Goal: Task Accomplishment & Management: Complete application form

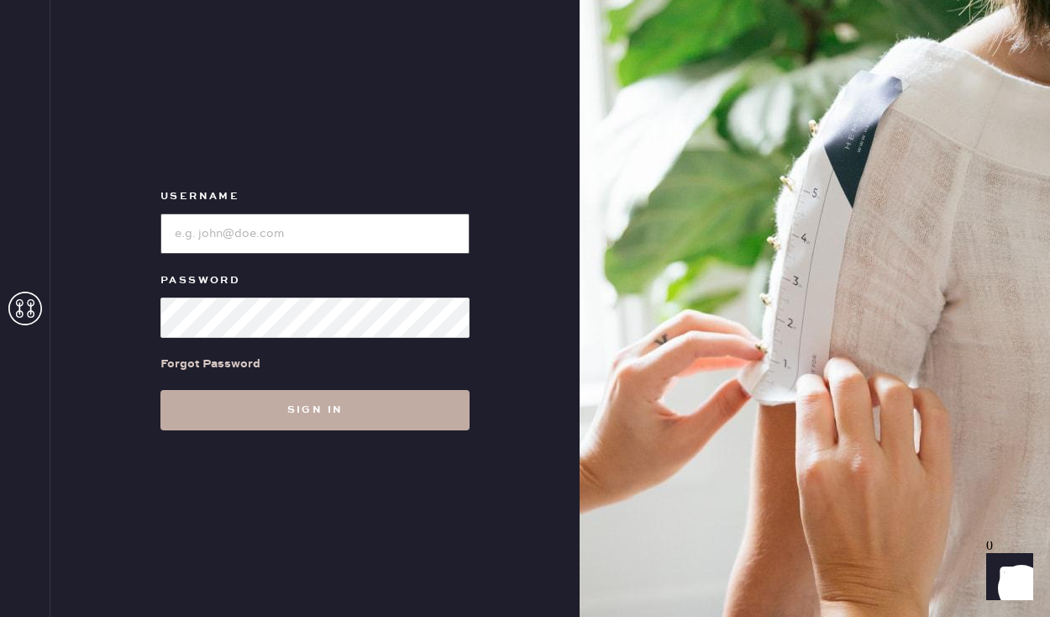
type input "sezanesanfrancisco"
click at [317, 413] on button "Sign in" at bounding box center [315, 410] width 309 height 40
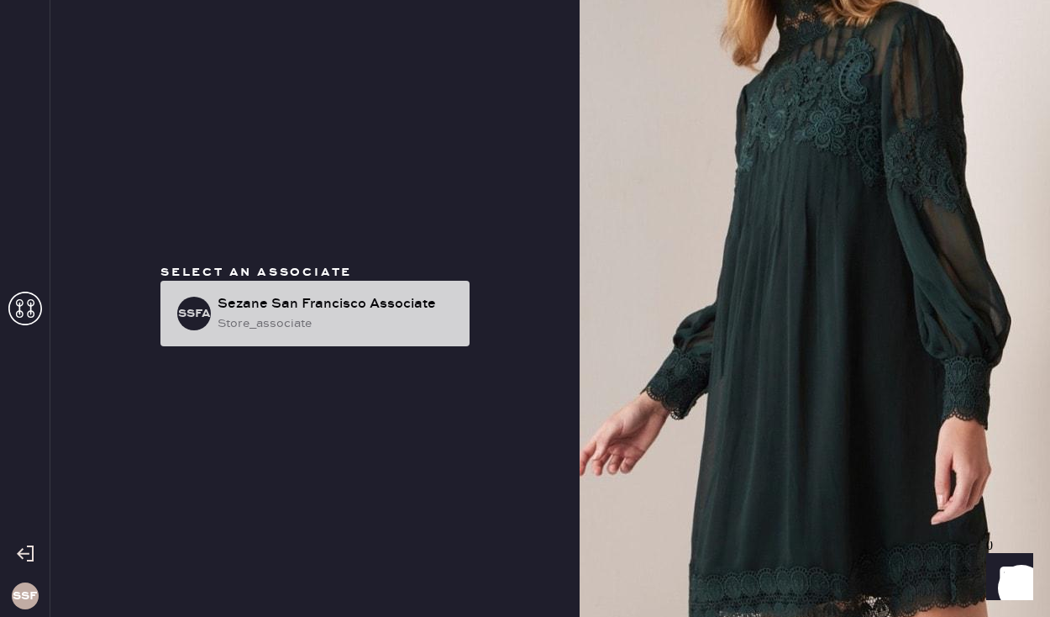
click at [287, 336] on div "SSFA Sezane [GEOGRAPHIC_DATA] Associate store_associate" at bounding box center [315, 314] width 309 height 66
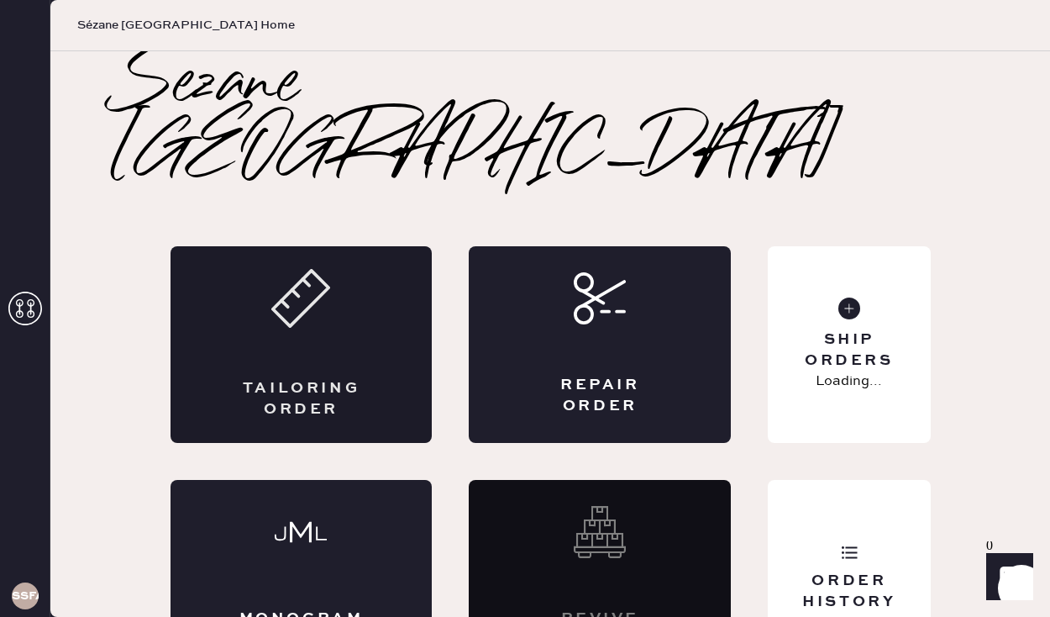
click at [303, 282] on div "Tailoring Order" at bounding box center [302, 344] width 262 height 197
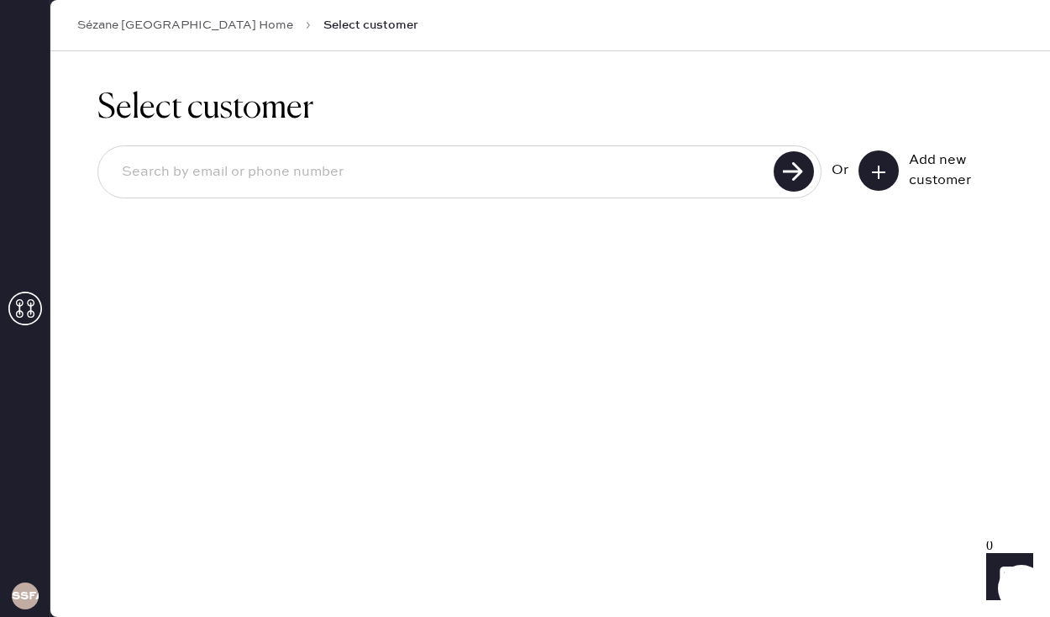
click at [475, 165] on input at bounding box center [438, 172] width 661 height 39
click at [882, 159] on button at bounding box center [879, 170] width 40 height 40
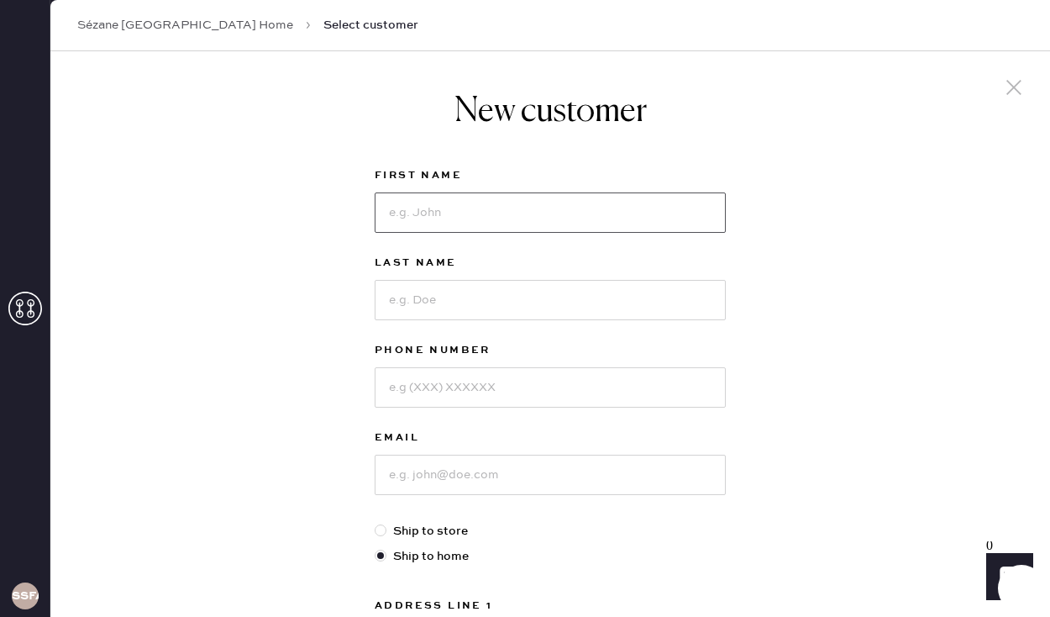
click at [525, 218] on input at bounding box center [550, 212] width 351 height 40
type input "[PERSON_NAME]"
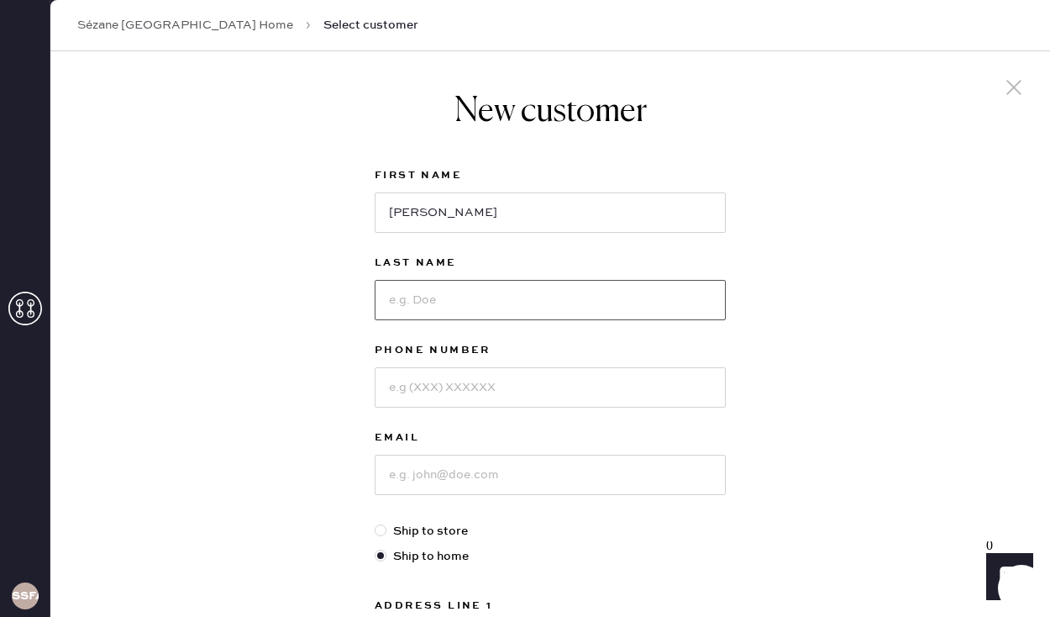
click at [504, 314] on input at bounding box center [550, 300] width 351 height 40
type input "[PERSON_NAME]"
click at [436, 398] on input at bounding box center [550, 387] width 351 height 40
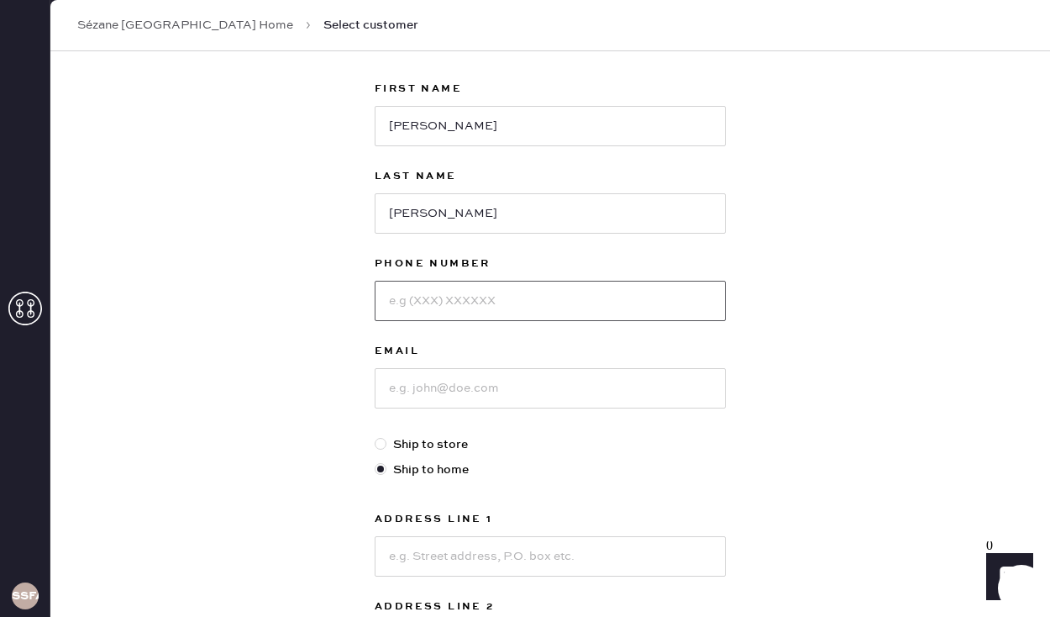
scroll to position [112, 0]
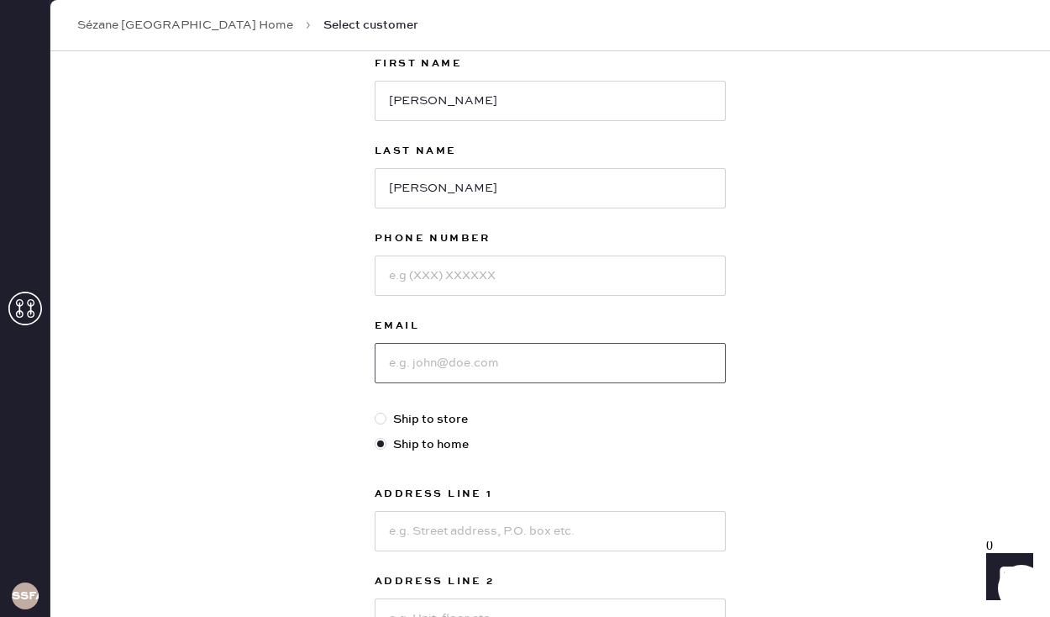
click at [448, 350] on input at bounding box center [550, 363] width 351 height 40
type input "[EMAIL_ADDRESS][DOMAIN_NAME]"
click at [441, 276] on input at bounding box center [550, 275] width 351 height 40
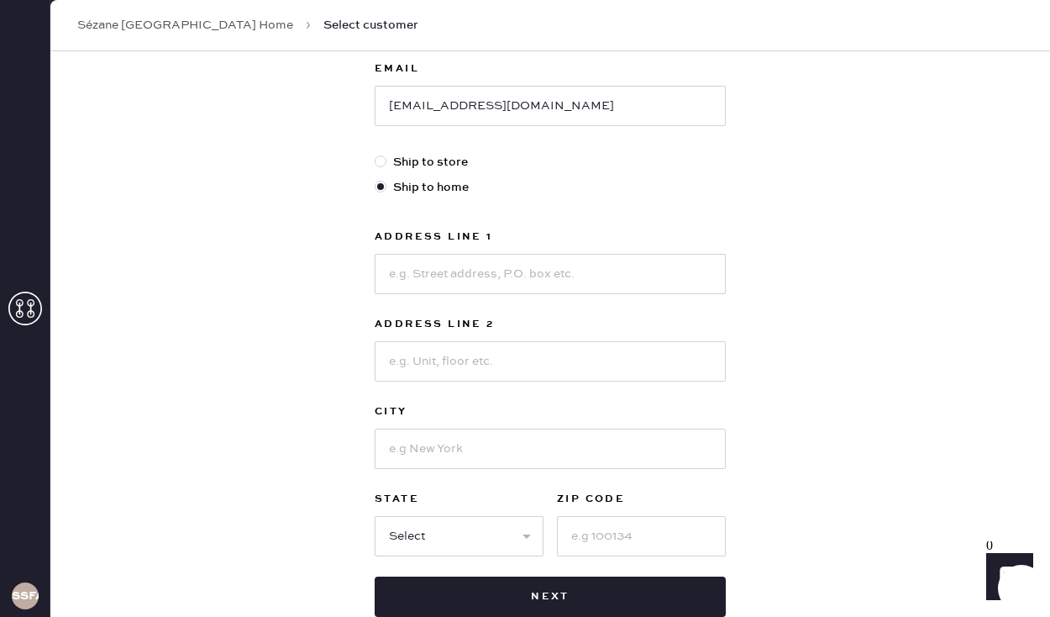
scroll to position [370, 0]
type input "4155171673"
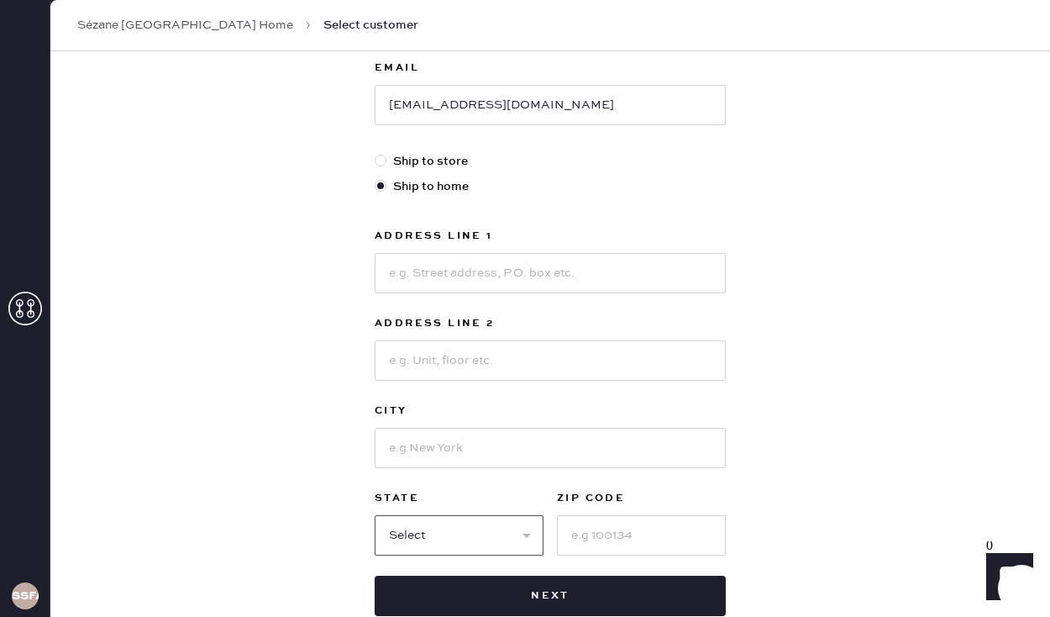
click at [503, 530] on select "Select AK AL AR AZ CA CO CT [GEOGRAPHIC_DATA] DE FL [GEOGRAPHIC_DATA] HI [GEOGR…" at bounding box center [459, 535] width 169 height 40
select select "CA"
click at [613, 543] on input at bounding box center [641, 535] width 169 height 40
type input "94115"
click at [300, 463] on div "New customer First Name [PERSON_NAME] Last Name [PERSON_NAME] Phone Number [PHO…" at bounding box center [550, 202] width 1000 height 1042
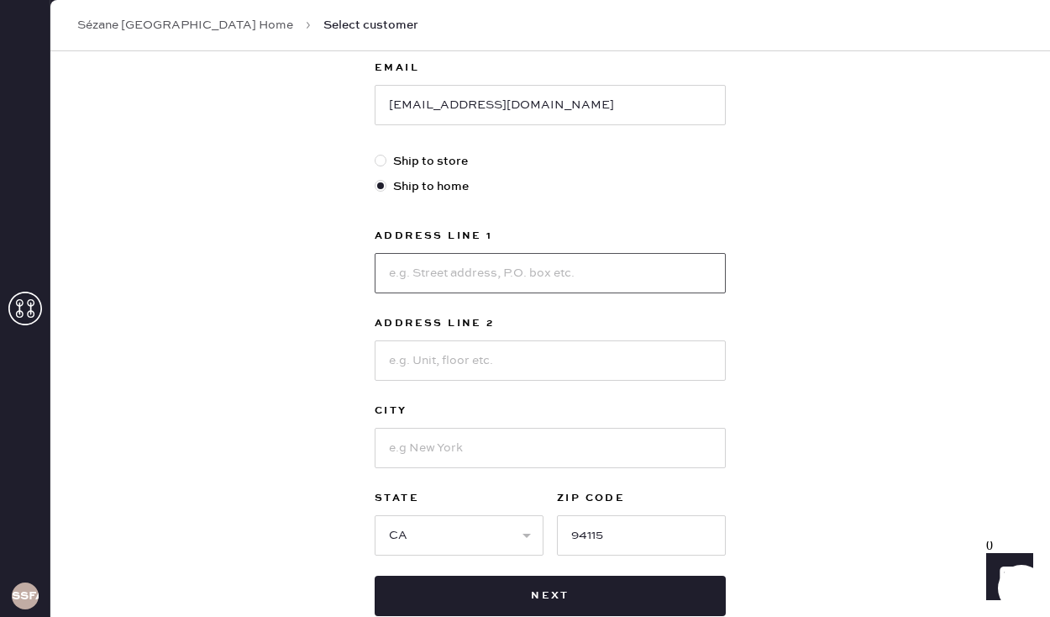
click at [455, 282] on input at bounding box center [550, 273] width 351 height 40
type input "[STREET_ADDRESS]"
click at [427, 367] on input at bounding box center [550, 360] width 351 height 40
click at [350, 363] on div "New customer First Name [PERSON_NAME] Last Name [PERSON_NAME] Phone Number [PHO…" at bounding box center [550, 202] width 1000 height 1042
click at [540, 281] on input "[STREET_ADDRESS]" at bounding box center [550, 273] width 351 height 40
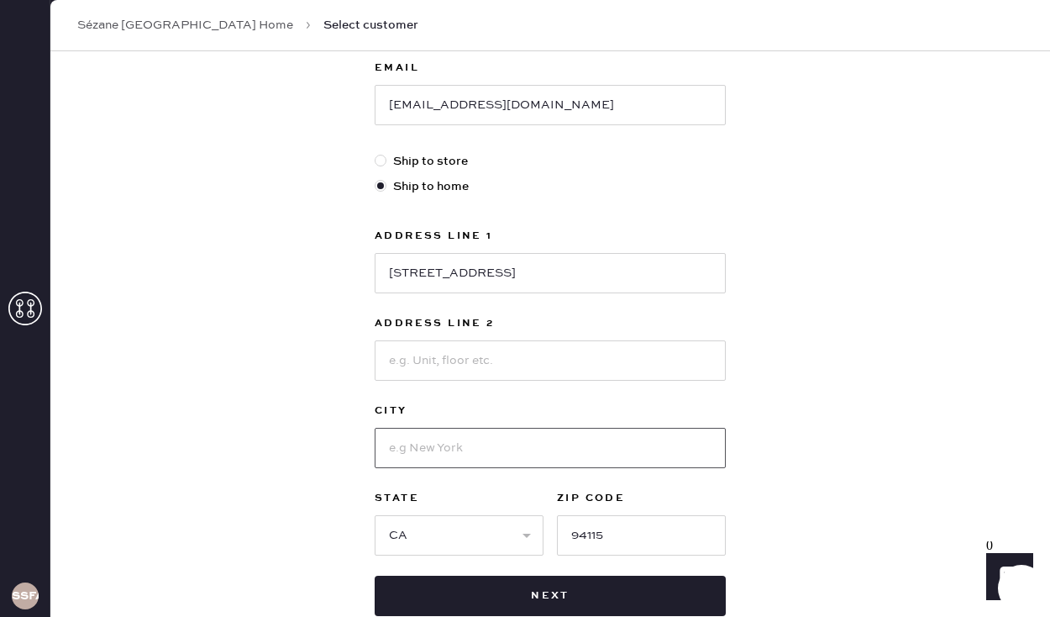
click at [439, 459] on input at bounding box center [550, 448] width 351 height 40
type input "[GEOGRAPHIC_DATA]"
click at [324, 467] on div "New customer First Name [PERSON_NAME] Last Name [PERSON_NAME] Phone Number [PHO…" at bounding box center [550, 202] width 1000 height 1042
click at [498, 276] on input "[STREET_ADDRESS]" at bounding box center [550, 273] width 351 height 40
type input "[STREET_ADDRESS]"
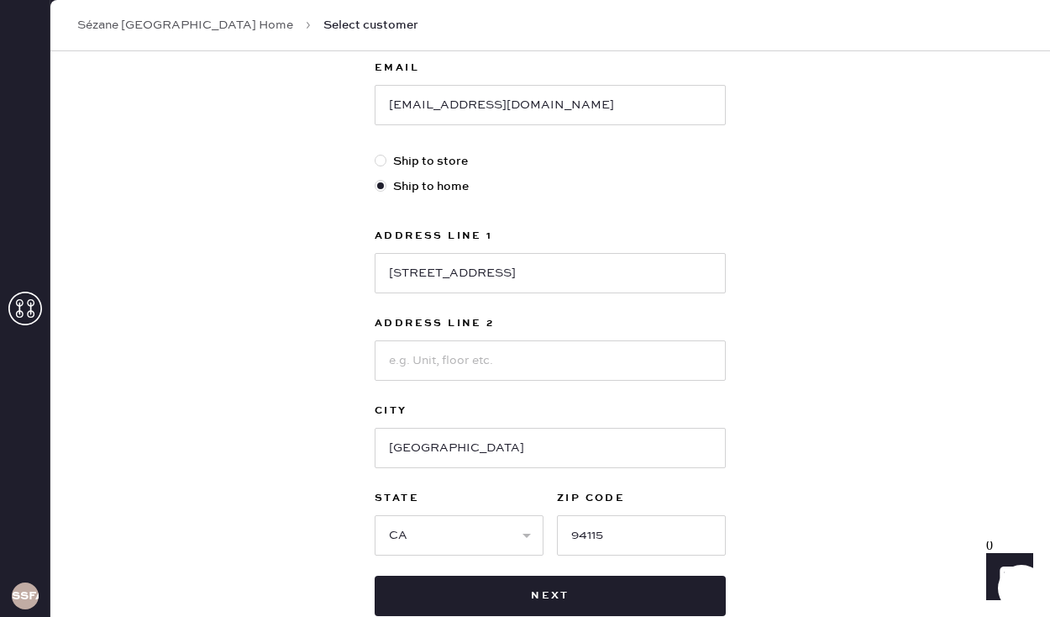
click at [302, 302] on div "New customer First Name [PERSON_NAME] Last Name [PERSON_NAME] Phone Number [PHO…" at bounding box center [550, 202] width 1000 height 1042
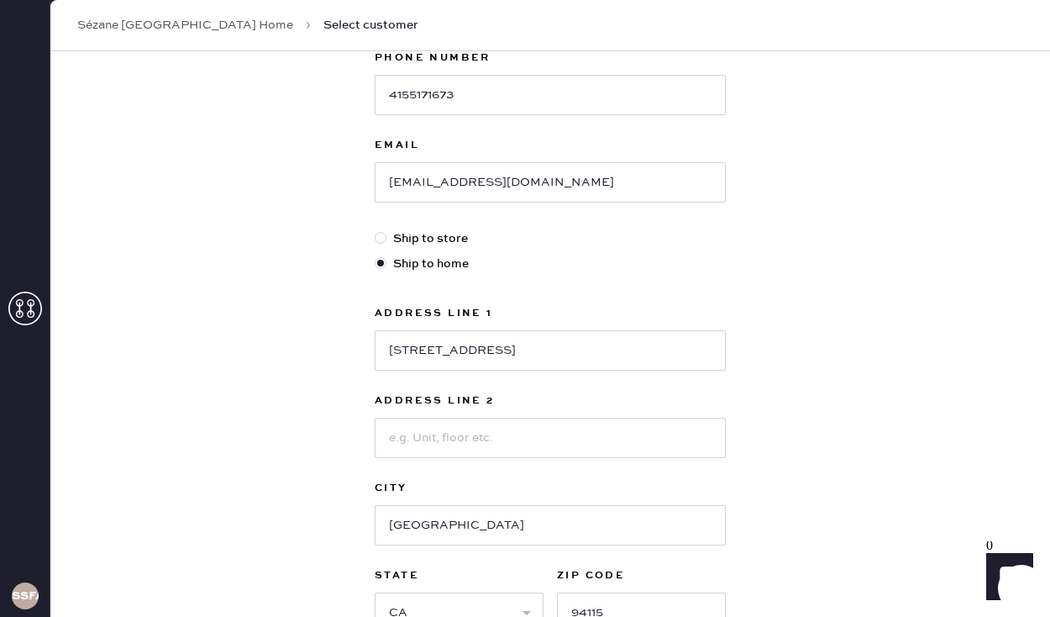
scroll to position [477, 0]
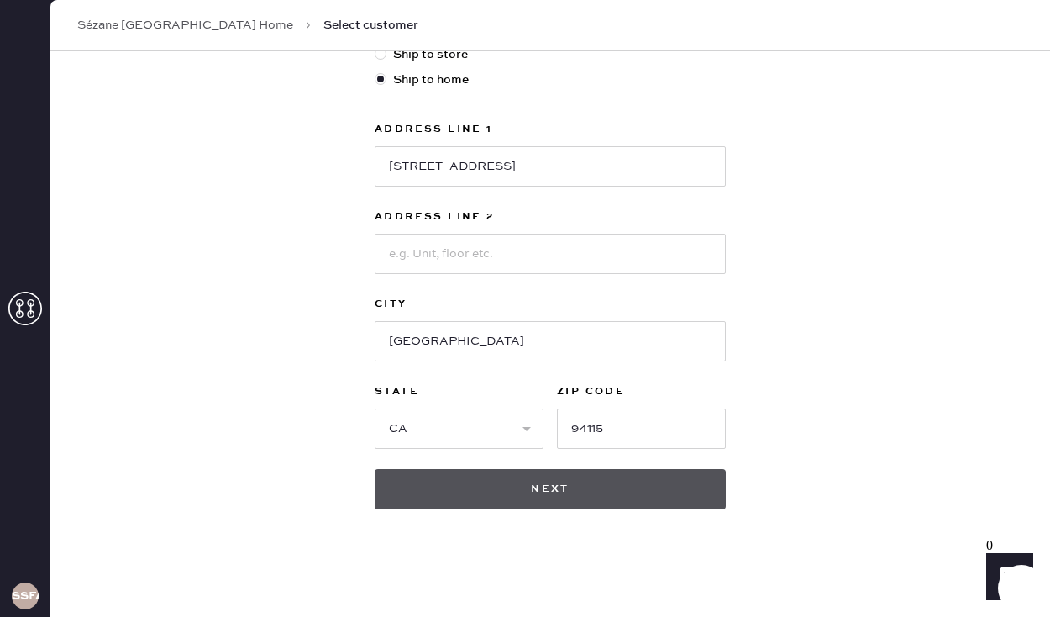
click at [485, 476] on button "Next" at bounding box center [550, 489] width 351 height 40
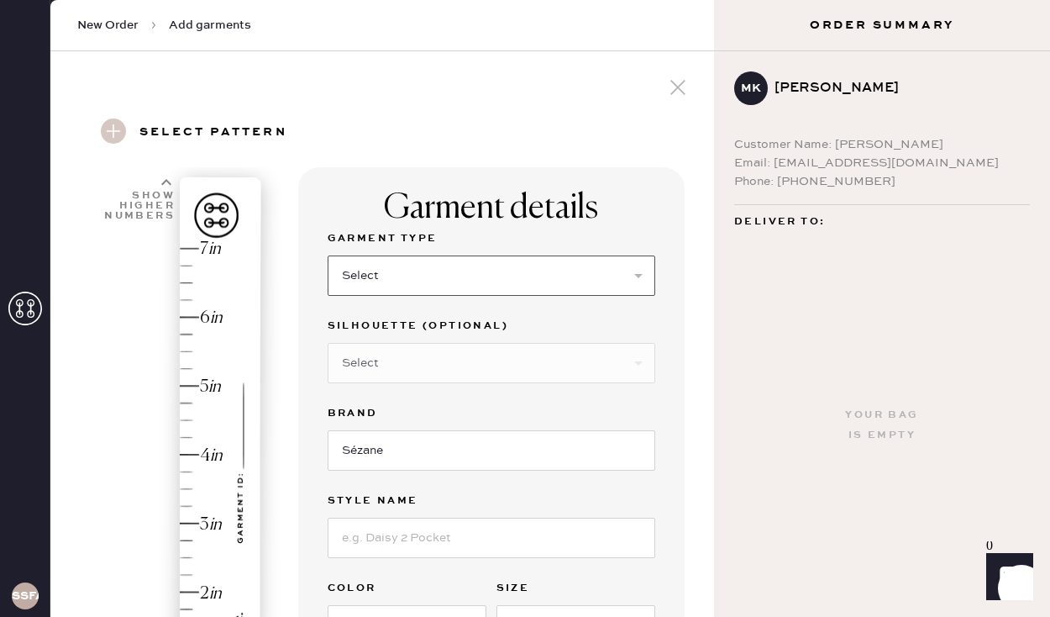
click at [473, 289] on select "Select Basic Skirt Jeans Leggings Pants Pencil Skirt Shorts Basic Sleeved Dress…" at bounding box center [492, 275] width 328 height 40
select select "4"
click at [454, 371] on select "Select Joggers Shorts Cropped Flare Boot Cut Straight Skinny Other" at bounding box center [492, 363] width 328 height 40
select select "11"
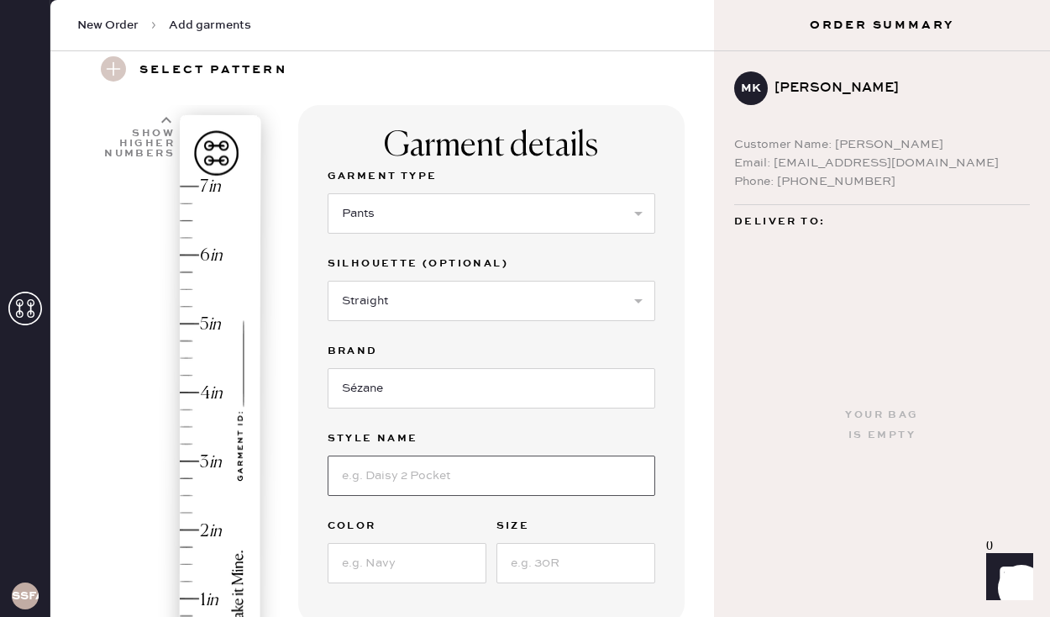
click at [482, 470] on input at bounding box center [492, 475] width 328 height 40
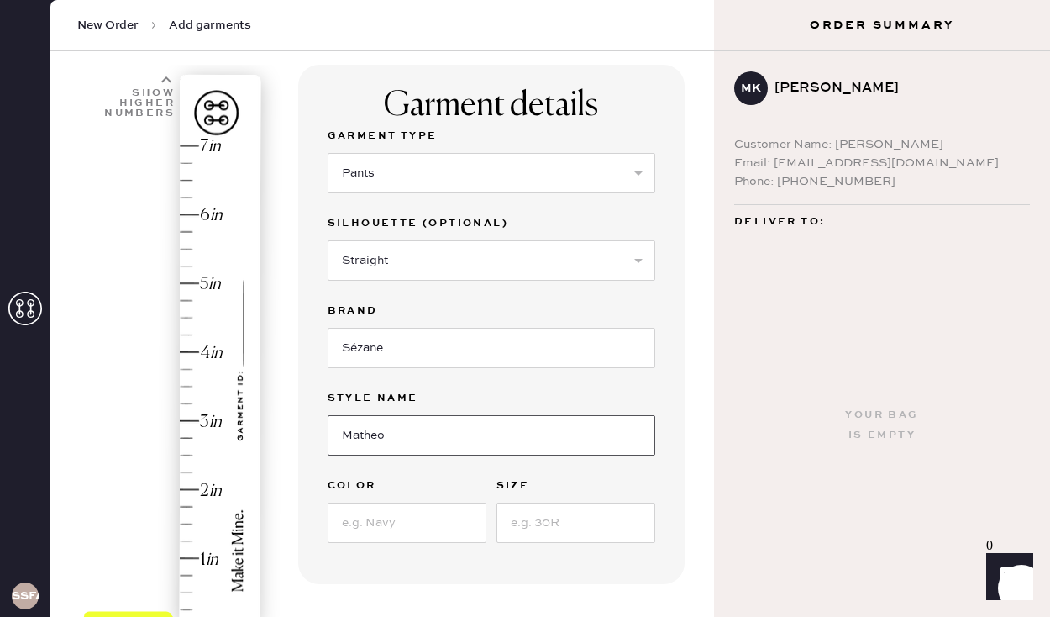
scroll to position [114, 0]
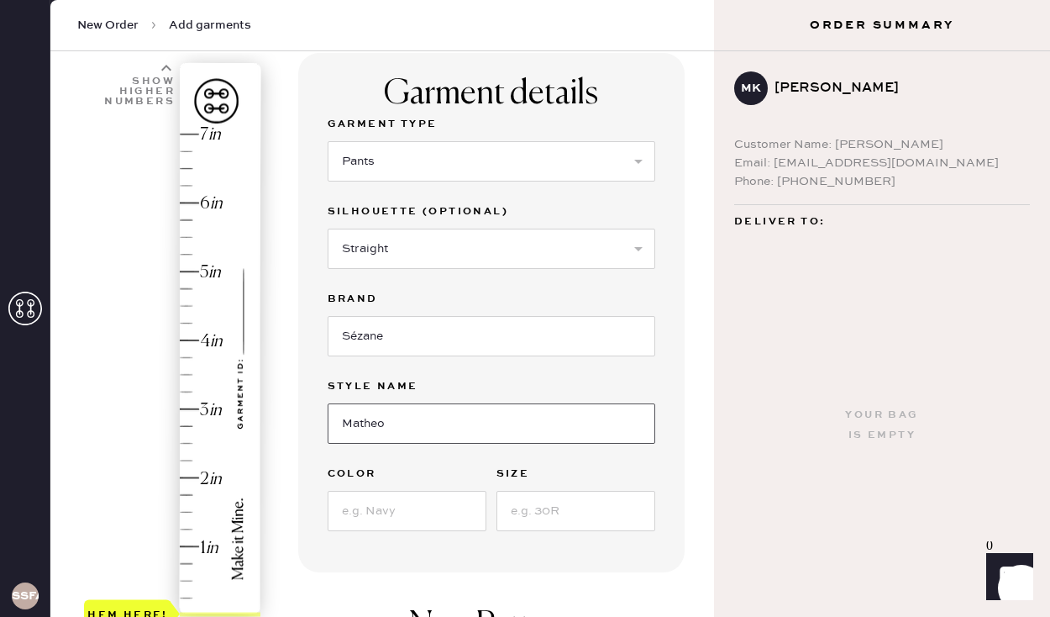
type input "Matheo"
click at [428, 526] on input at bounding box center [407, 511] width 159 height 40
type input "L"
type input "Gris Chine"
click at [542, 513] on input at bounding box center [576, 511] width 159 height 40
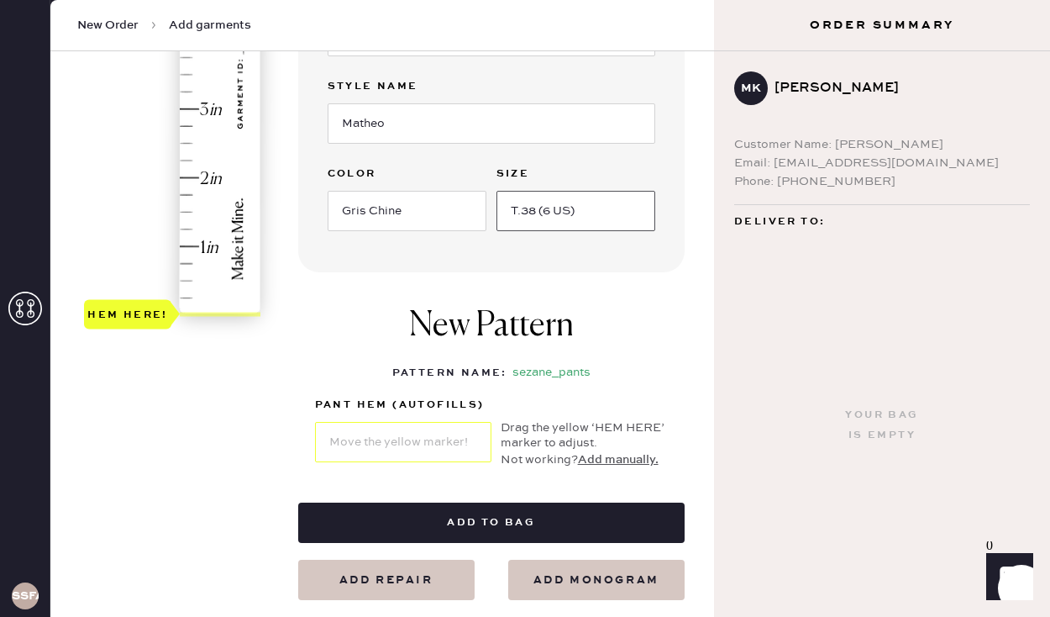
scroll to position [428, 0]
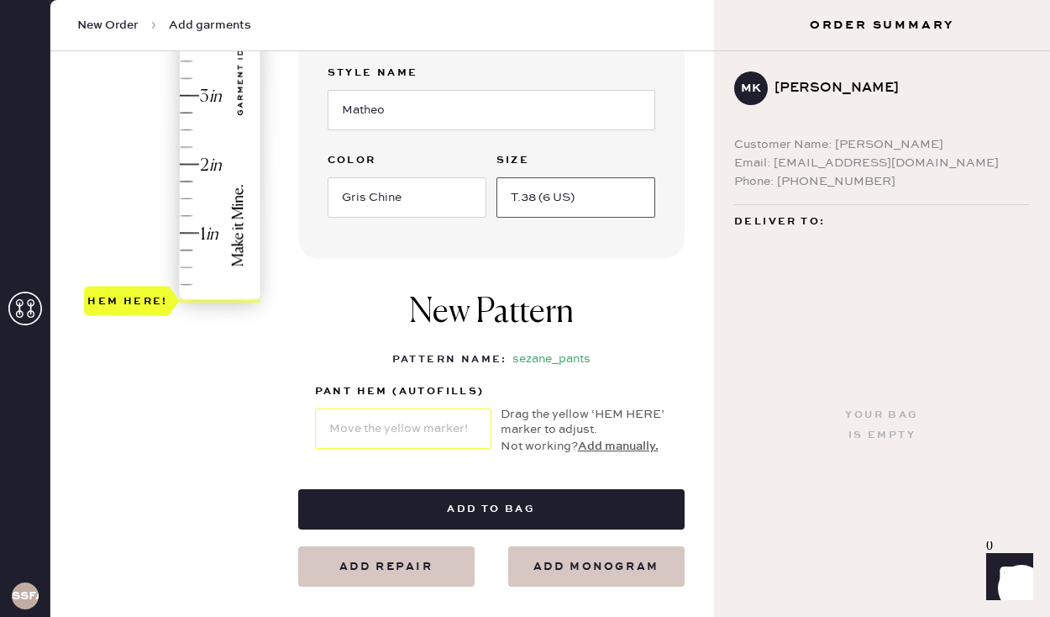
type input "T.38 (6 US)"
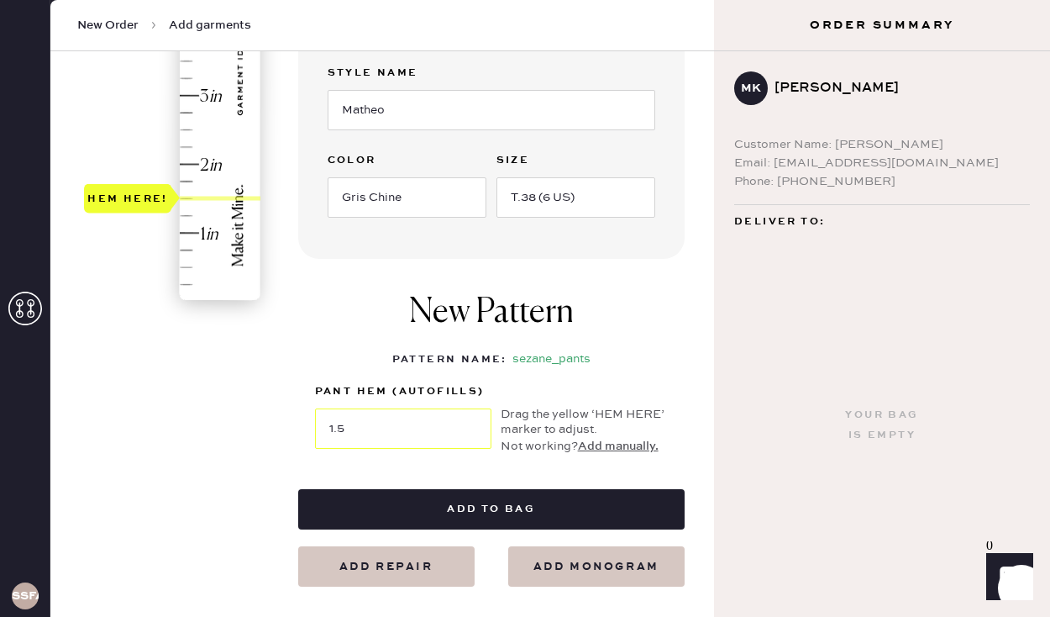
click at [190, 198] on div "Hem here!" at bounding box center [173, 61] width 179 height 496
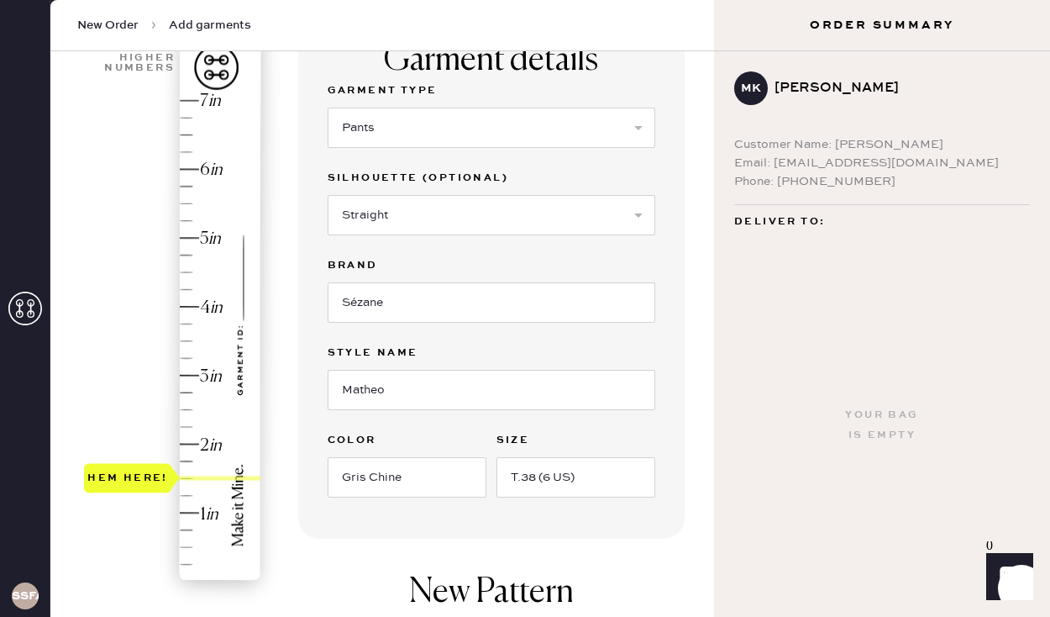
scroll to position [149, 0]
click at [371, 128] on select "Select Basic Skirt Jeans Leggings Pants Pencil Skirt Shorts Basic Sleeved Dress…" at bounding box center [492, 127] width 328 height 40
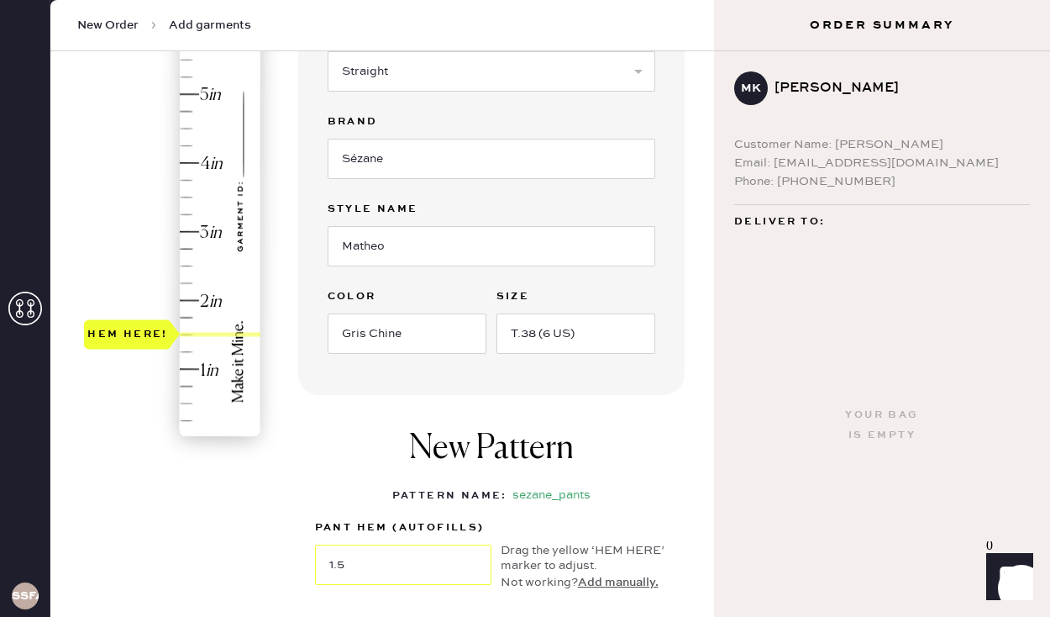
scroll to position [244, 0]
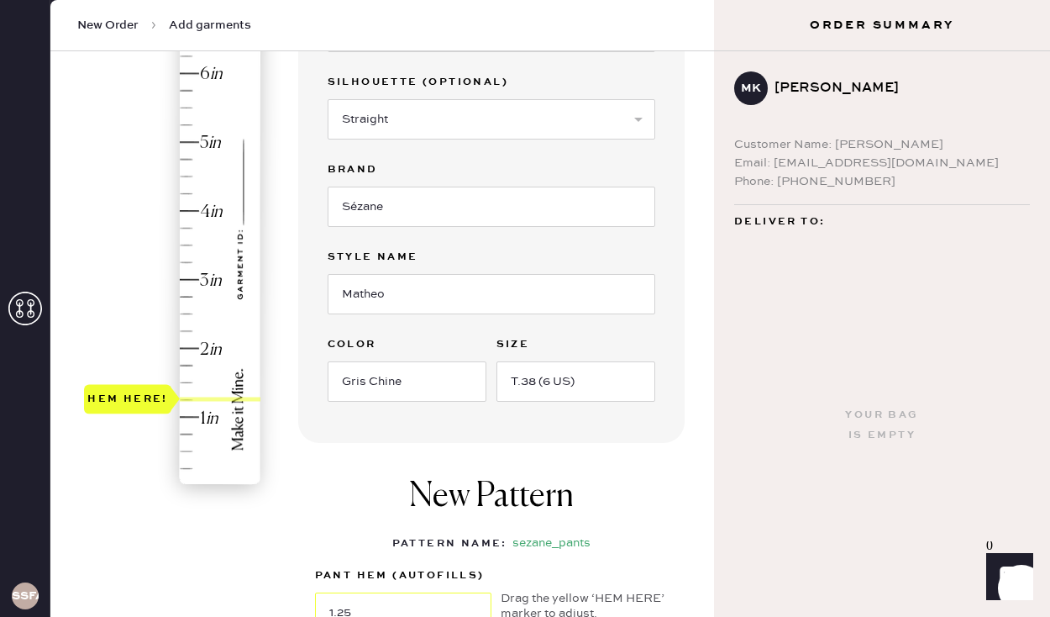
click at [190, 399] on div "Hem here!" at bounding box center [173, 245] width 179 height 496
click at [155, 403] on div "Hem here!" at bounding box center [127, 399] width 81 height 20
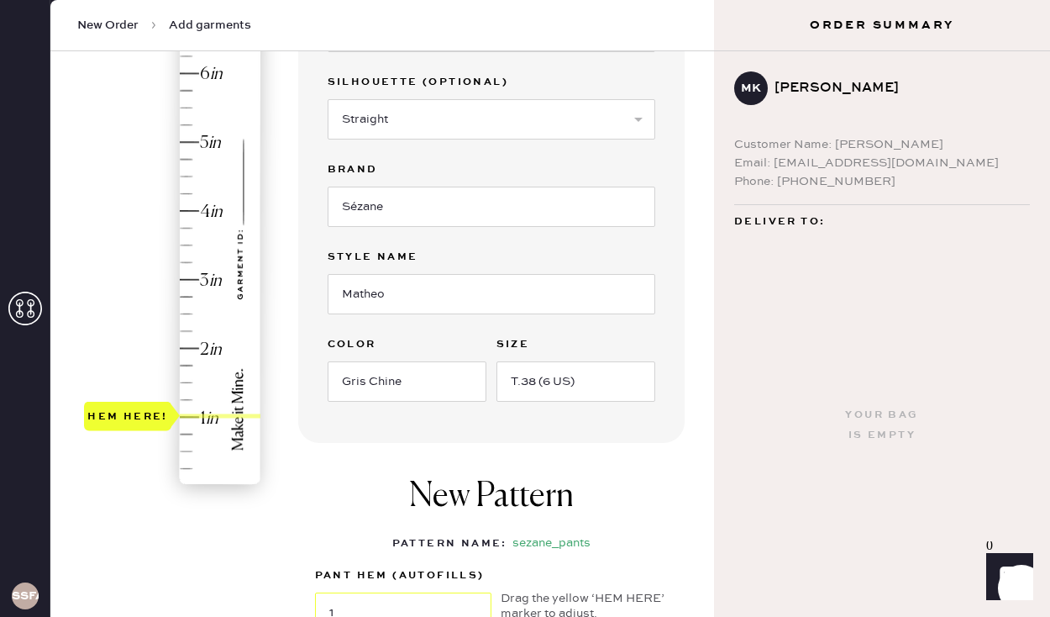
click at [183, 413] on div "Hem here!" at bounding box center [173, 245] width 179 height 496
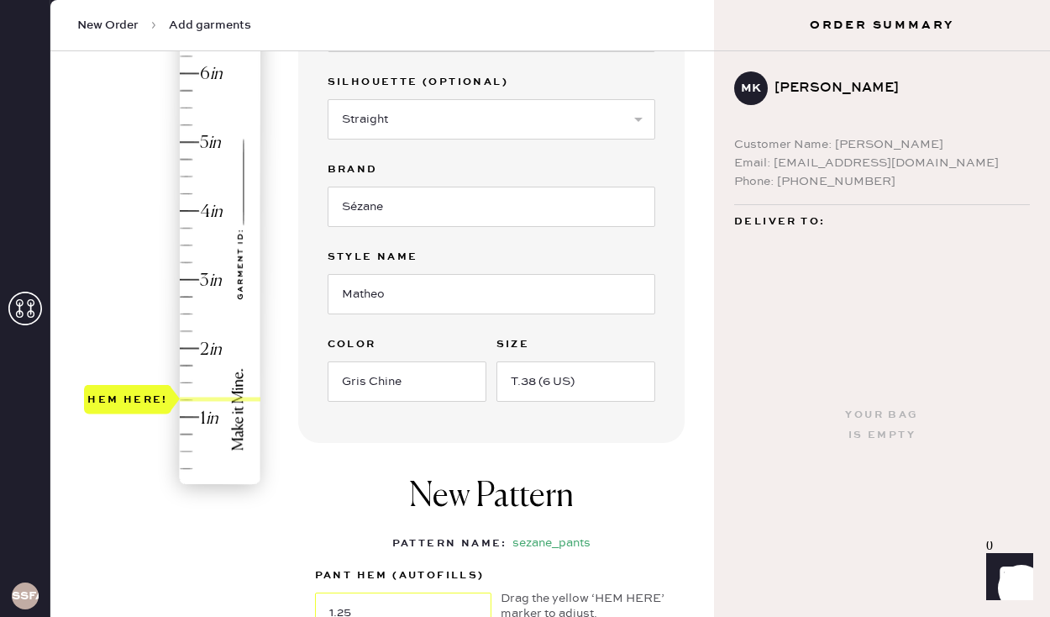
click at [185, 397] on div "Hem here!" at bounding box center [173, 245] width 179 height 496
click at [185, 421] on div "Hem here!" at bounding box center [173, 245] width 179 height 496
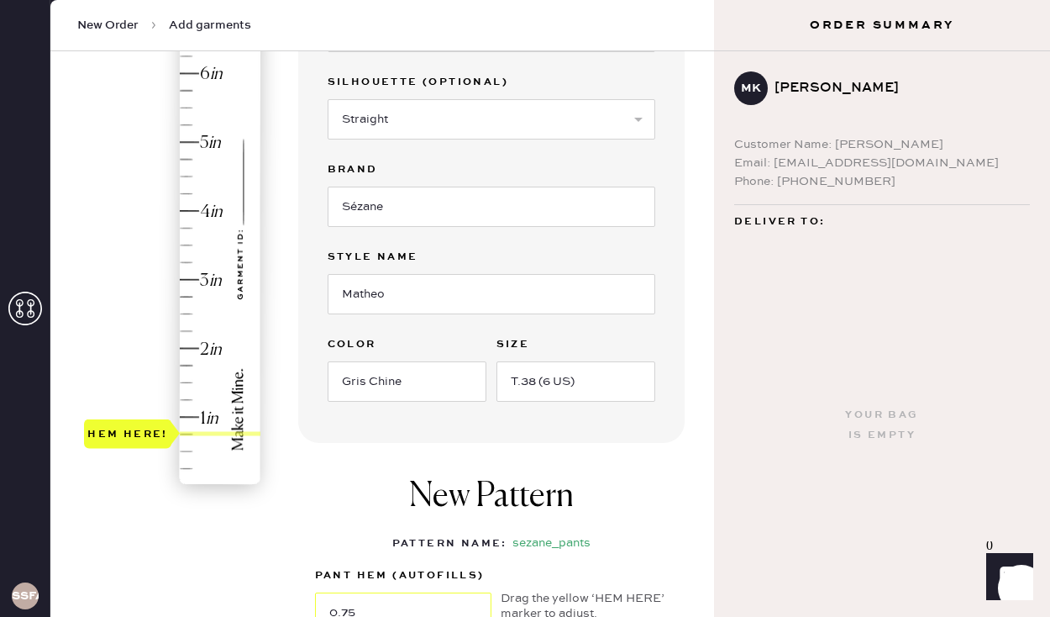
type input "1.25"
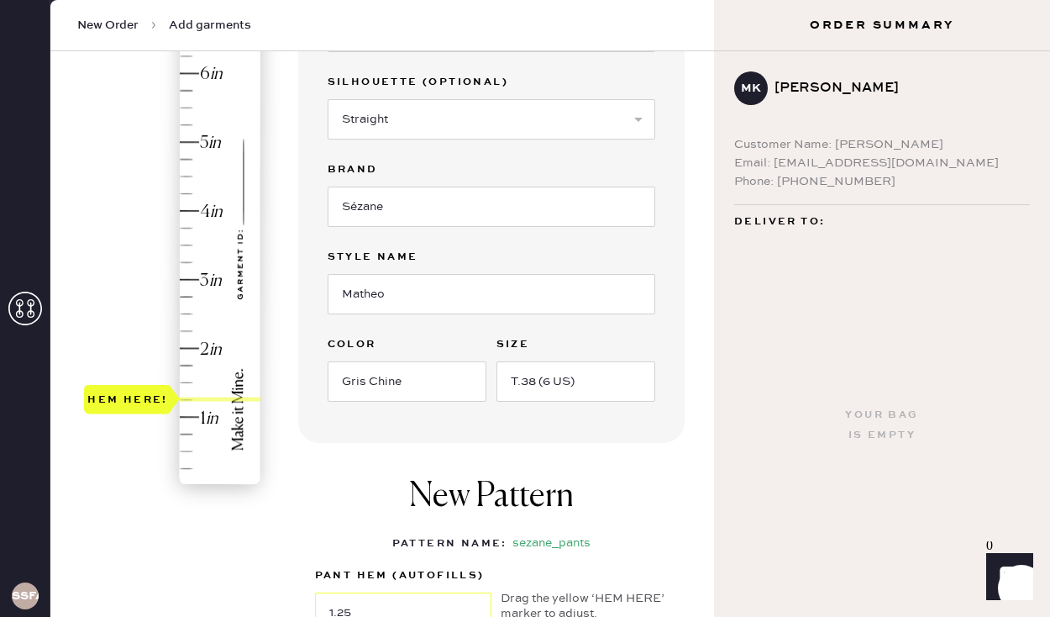
click at [188, 397] on div "Hem here!" at bounding box center [173, 245] width 179 height 496
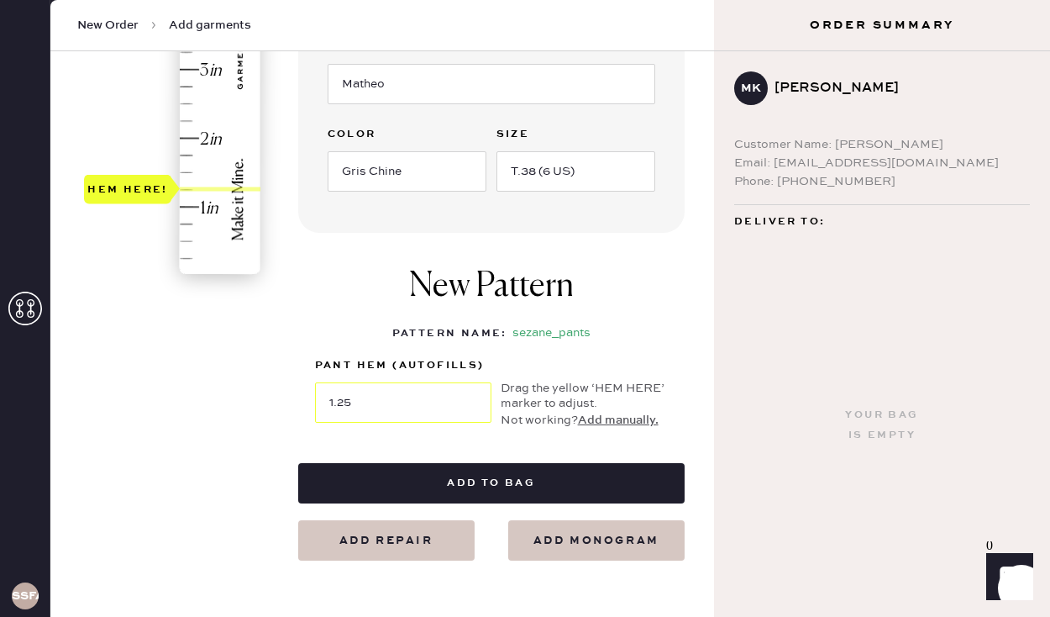
scroll to position [483, 0]
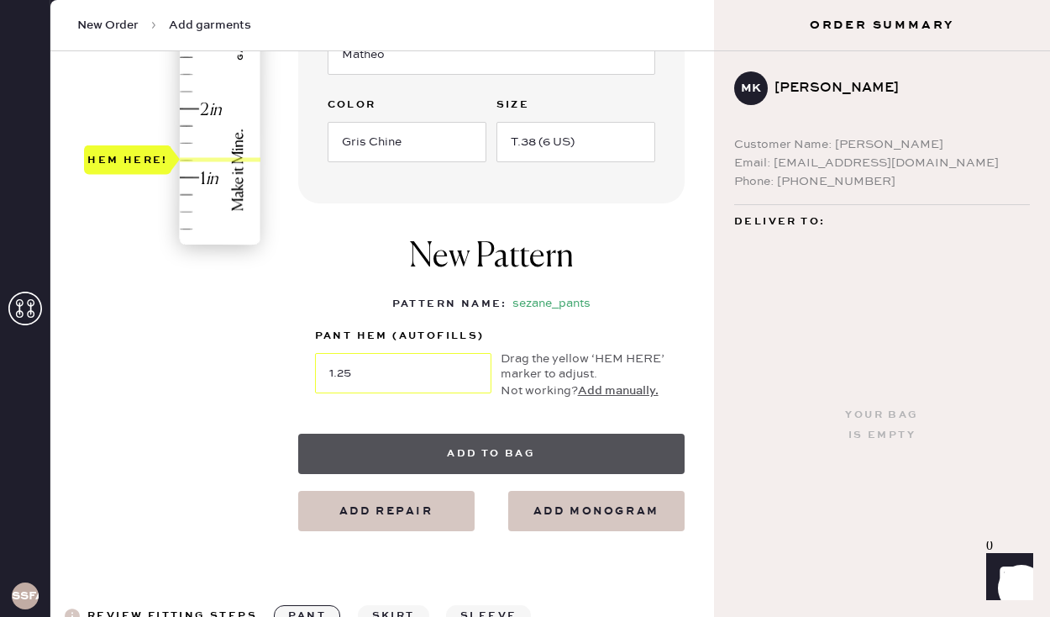
click at [424, 452] on button "Add to bag" at bounding box center [491, 454] width 387 height 40
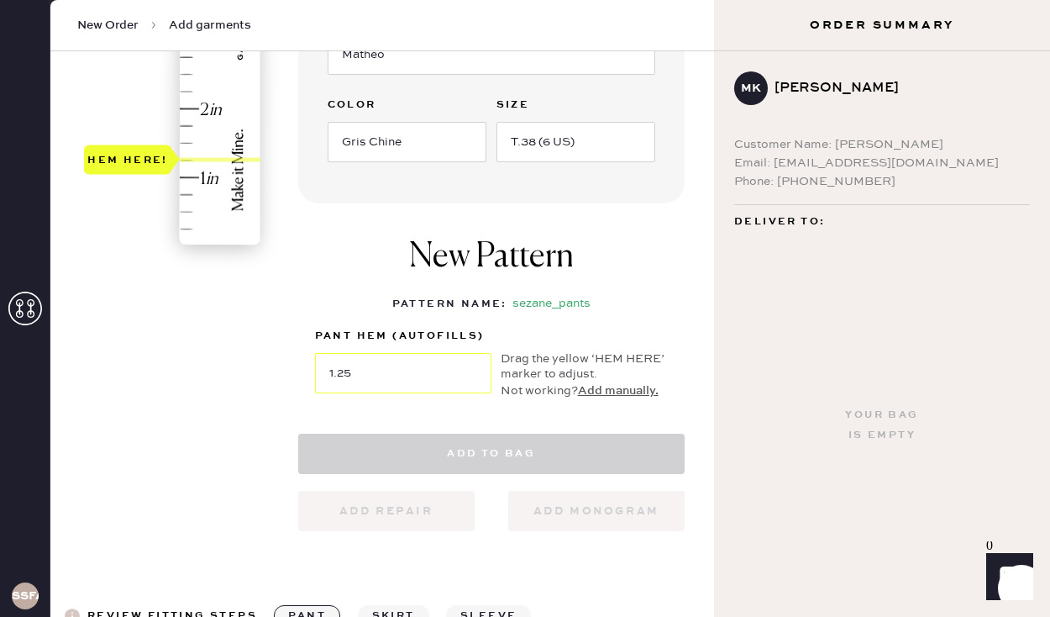
select select
select select "4"
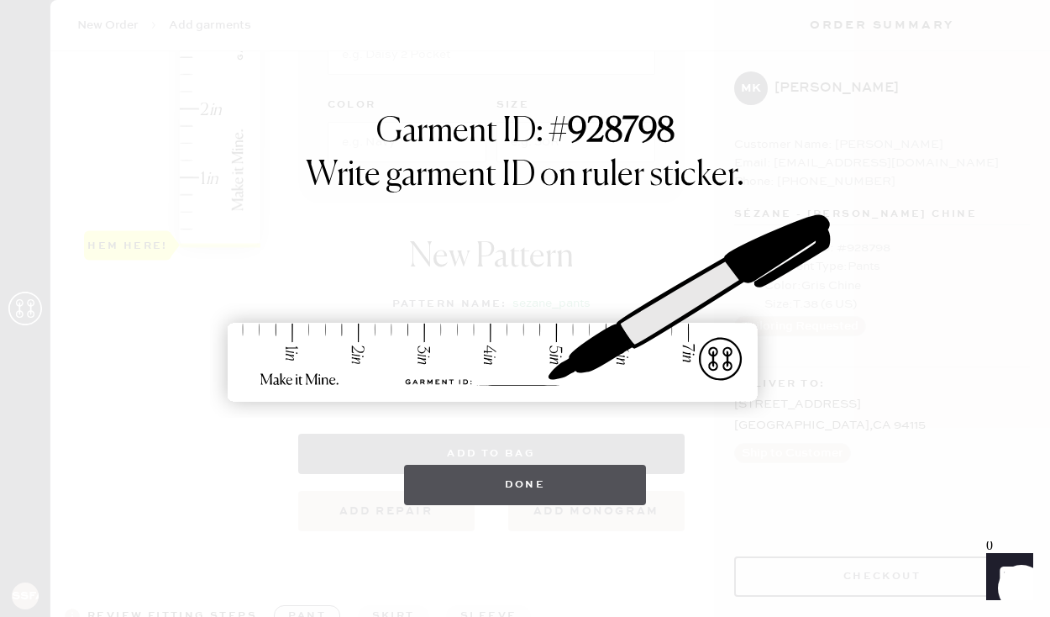
click at [529, 483] on button "Done" at bounding box center [525, 485] width 243 height 40
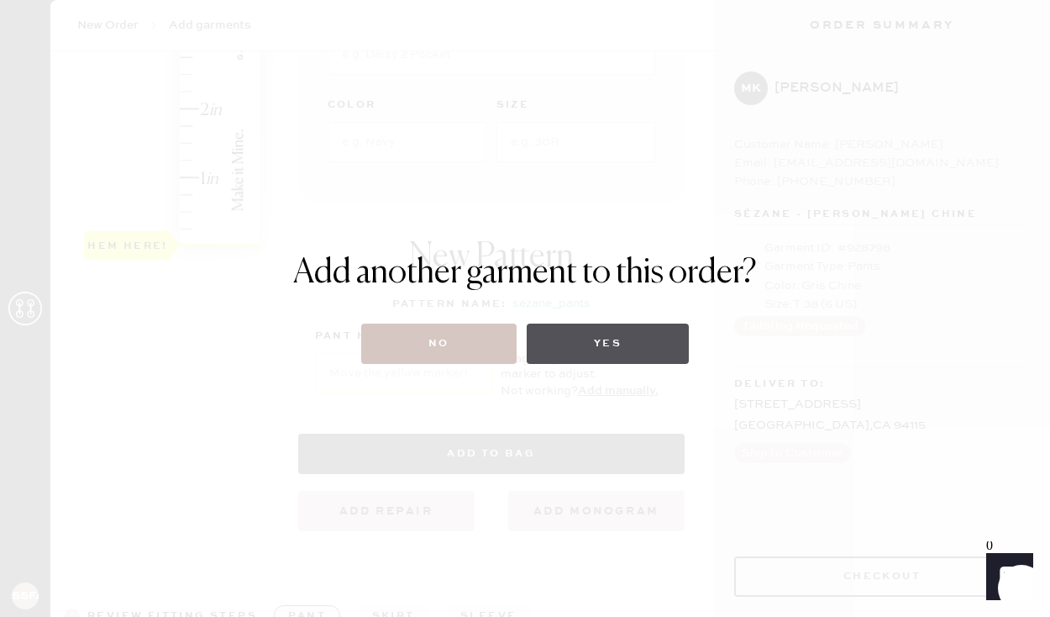
click at [606, 350] on button "Yes" at bounding box center [608, 344] width 162 height 40
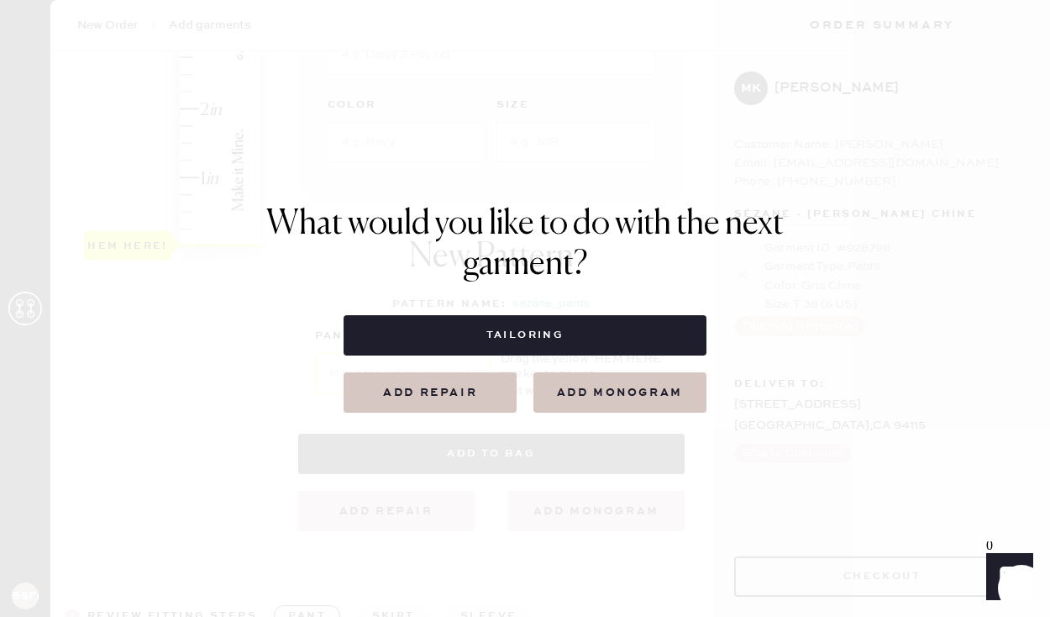
click at [579, 293] on div "What would you like to do with the next garment? Tailoring Add repair add monog…" at bounding box center [525, 308] width 518 height 208
click at [587, 277] on h1 "What would you like to do with the next garment?" at bounding box center [525, 244] width 518 height 81
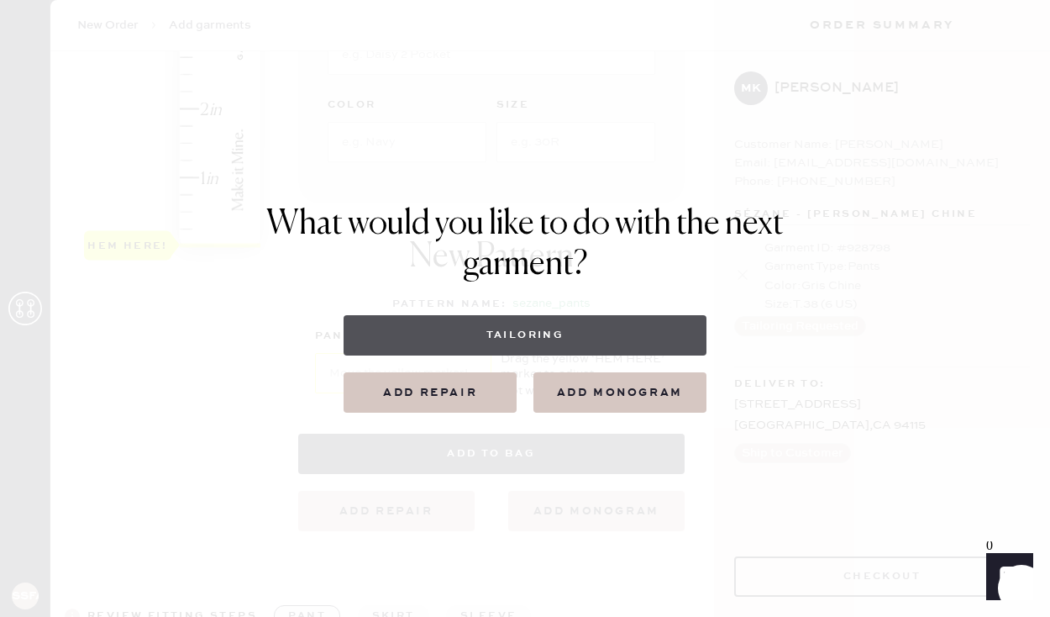
click at [487, 329] on button "Tailoring" at bounding box center [525, 335] width 362 height 40
select select
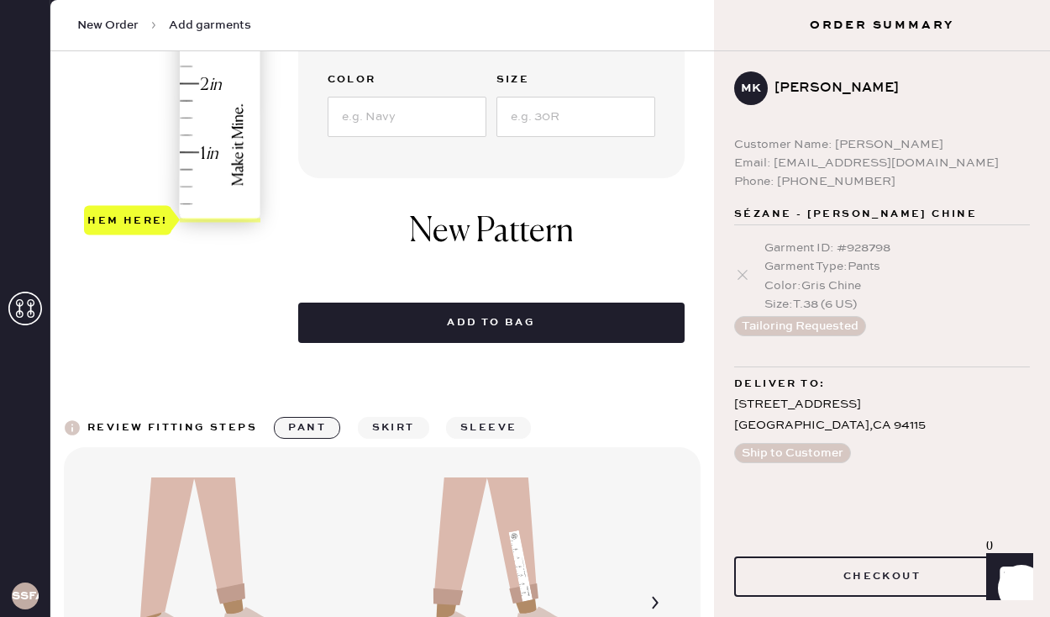
scroll to position [511, 0]
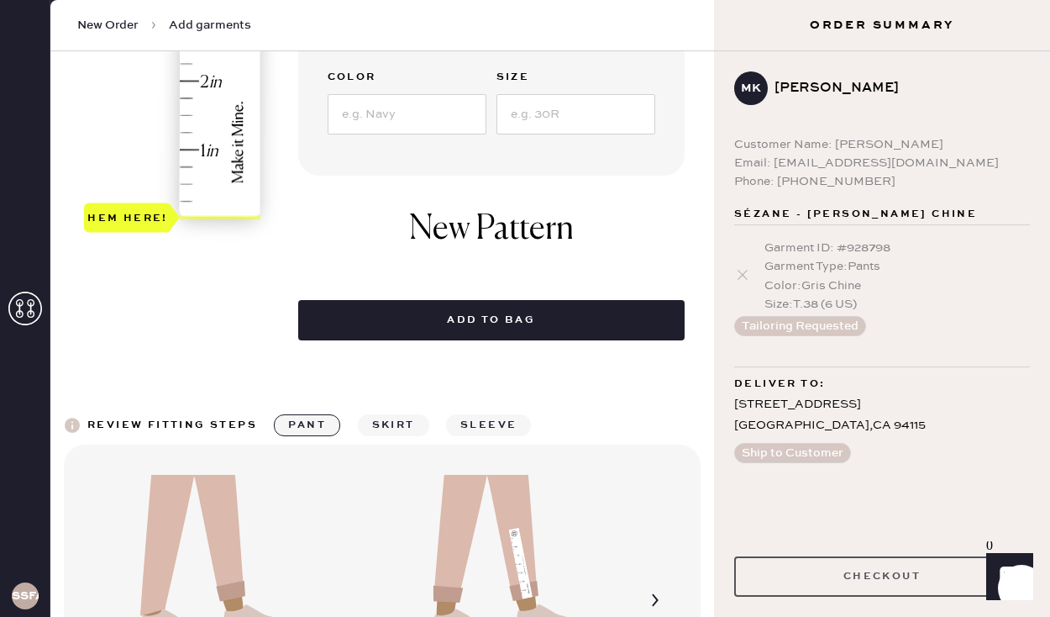
click at [824, 580] on button "Checkout" at bounding box center [883, 576] width 296 height 40
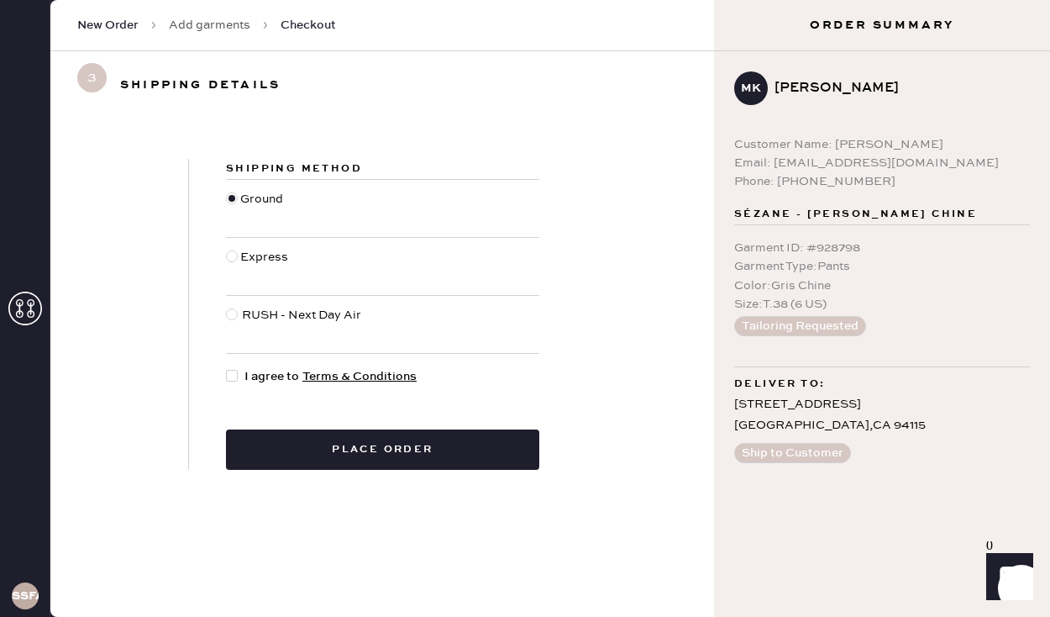
click at [231, 376] on div at bounding box center [232, 376] width 12 height 12
click at [227, 368] on input "I agree to Terms & Conditions" at bounding box center [226, 367] width 1 height 1
checkbox input "true"
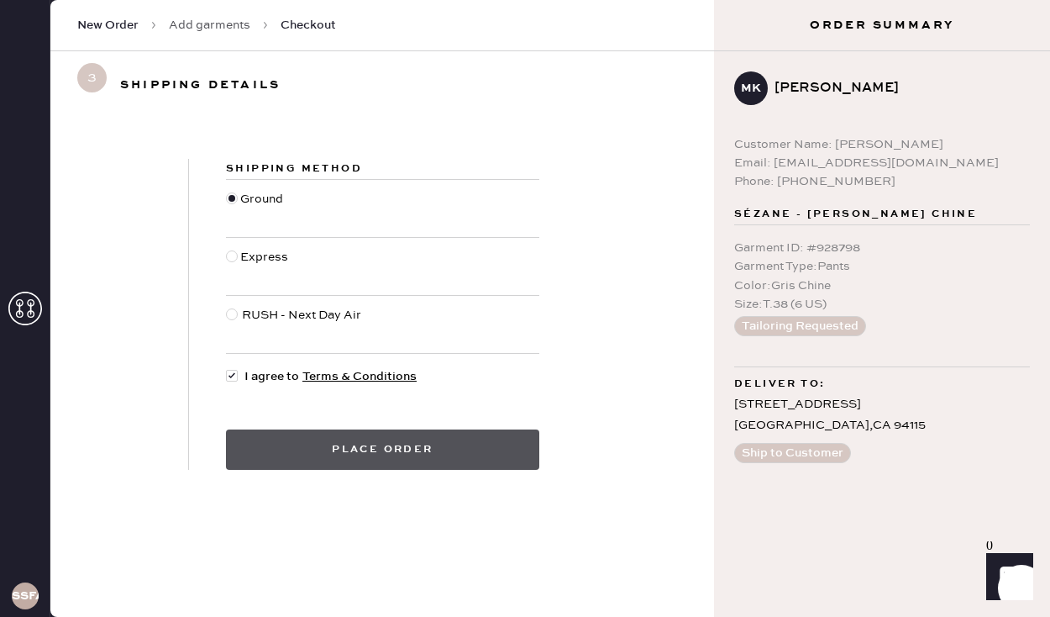
click at [330, 451] on button "Place order" at bounding box center [382, 449] width 313 height 40
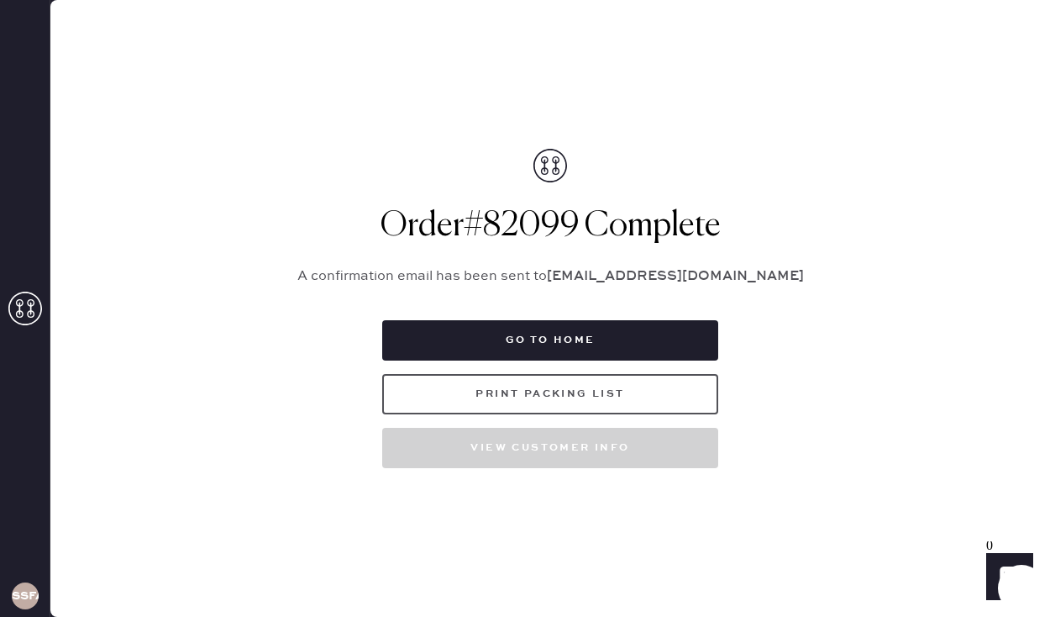
click at [434, 392] on button "Print Packing List" at bounding box center [550, 394] width 336 height 40
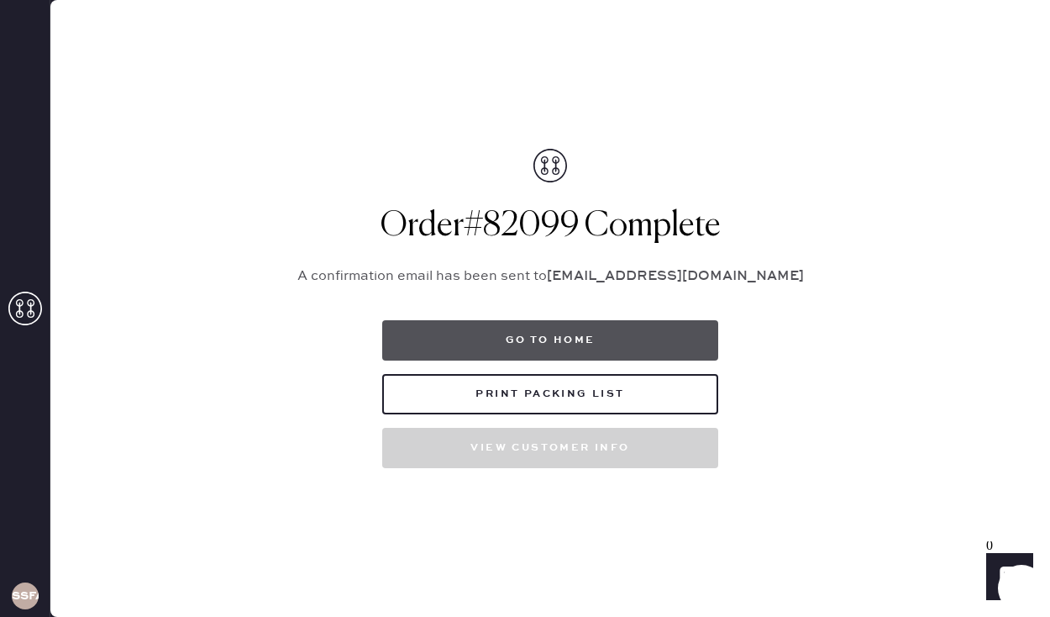
click at [551, 336] on button "Go to home" at bounding box center [550, 340] width 336 height 40
